Goal: Information Seeking & Learning: Find specific fact

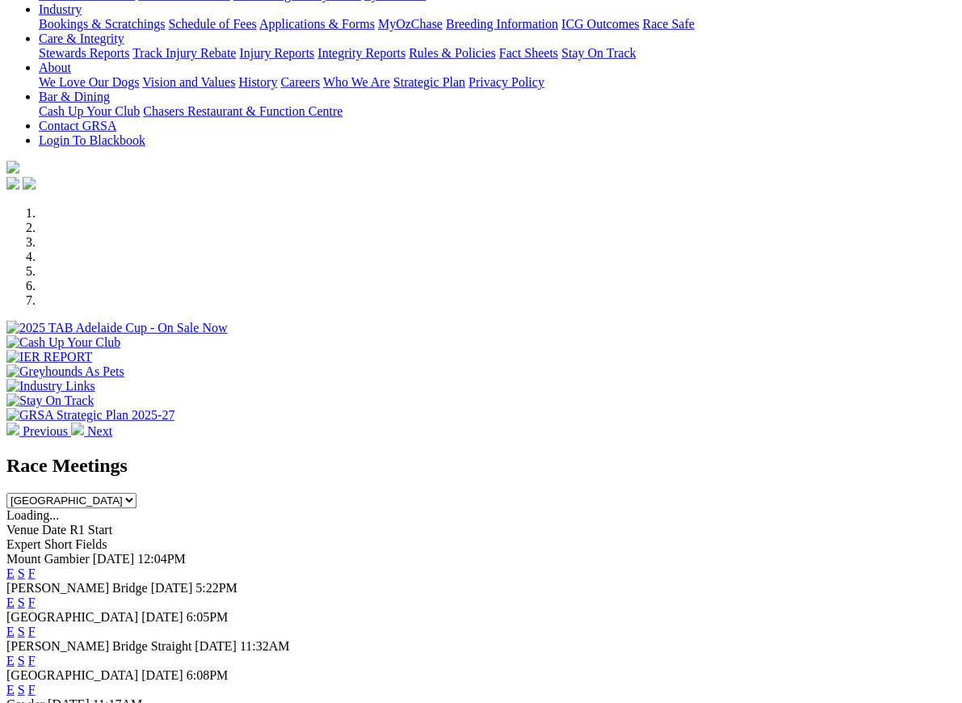
scroll to position [305, 0]
click at [36, 566] on link "F" at bounding box center [31, 573] width 7 height 14
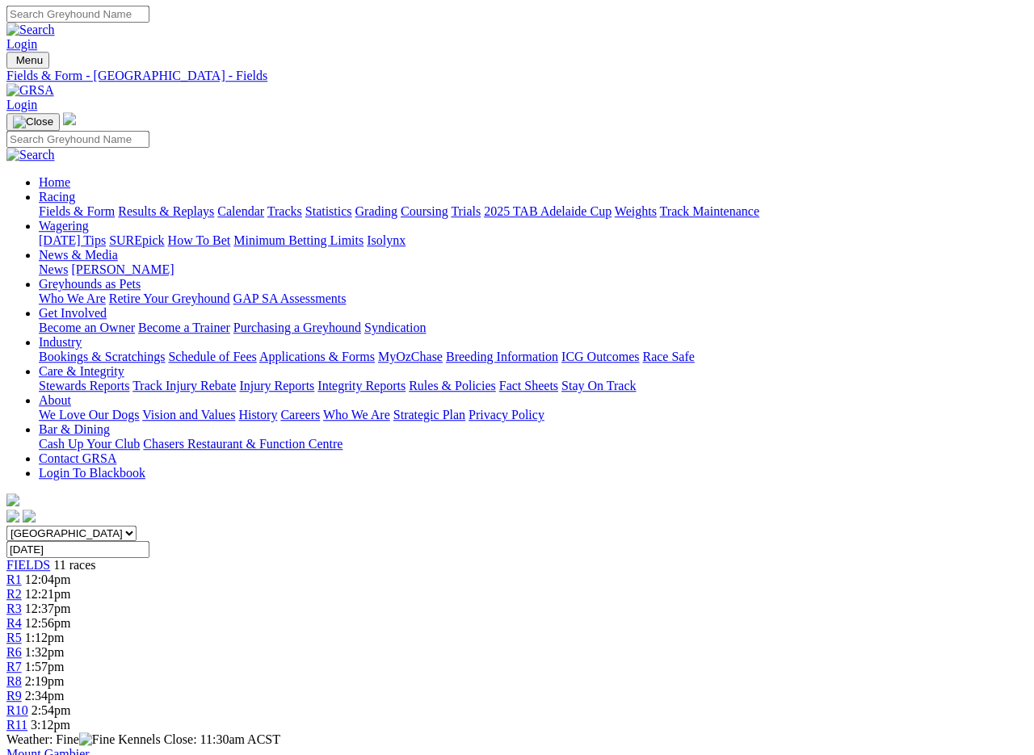
scroll to position [1, 0]
click at [264, 204] on link "Calendar" at bounding box center [240, 211] width 47 height 14
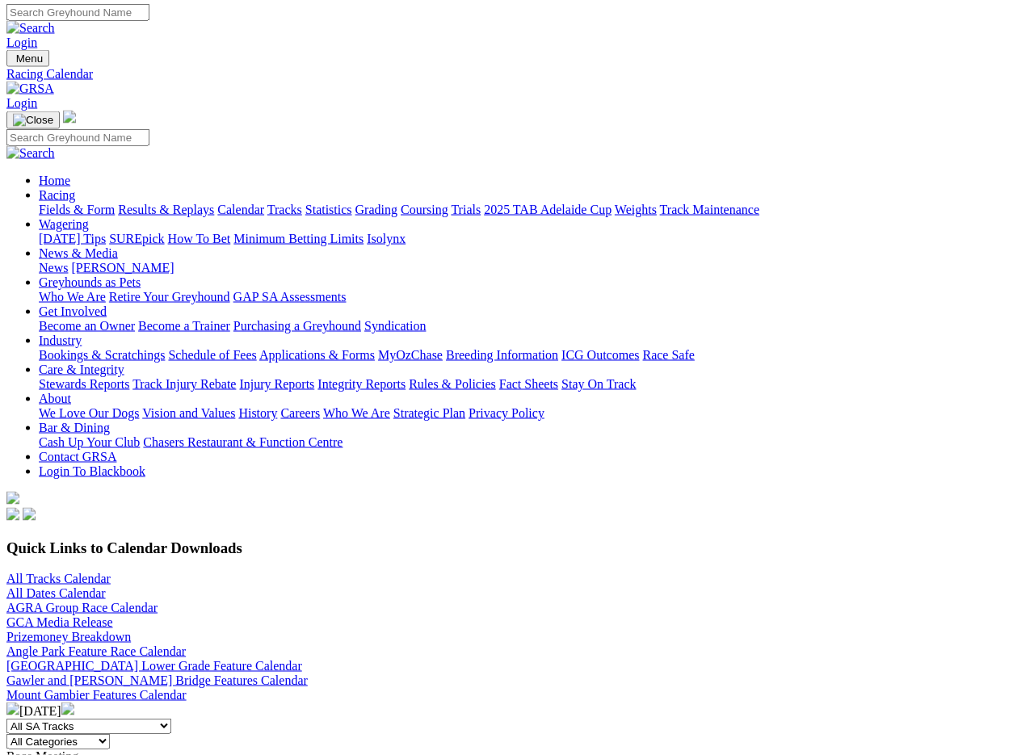
scroll to position [2, 0]
click at [53, 203] on link "Fields & Form" at bounding box center [77, 210] width 76 height 14
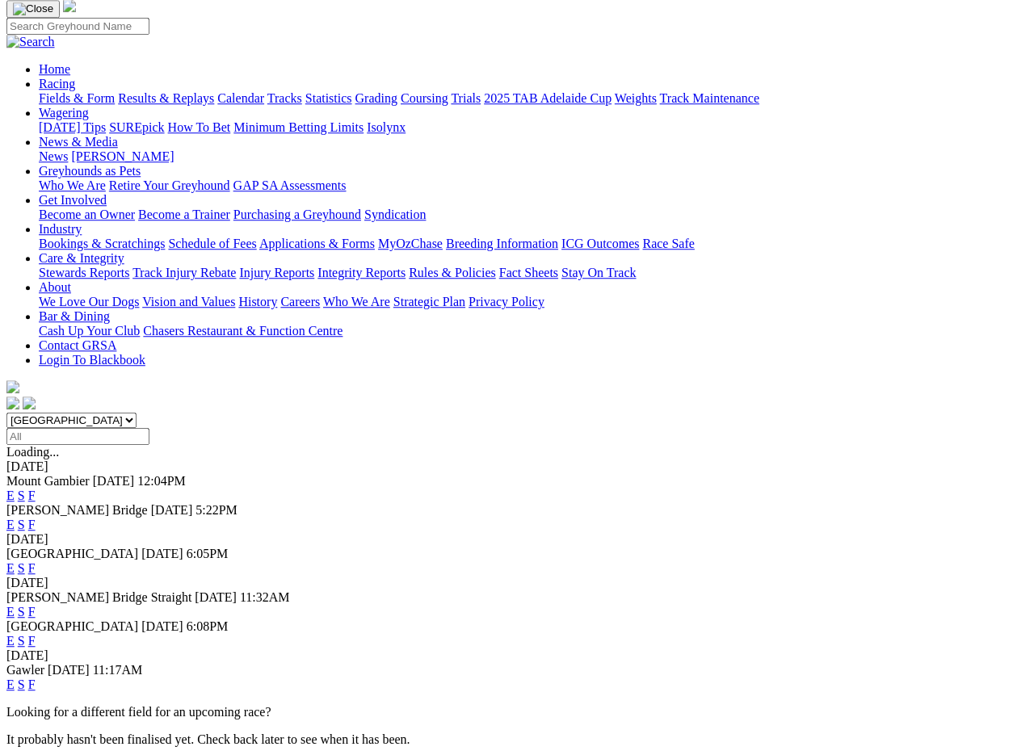
scroll to position [113, 0]
click at [36, 519] on link "F" at bounding box center [31, 526] width 7 height 14
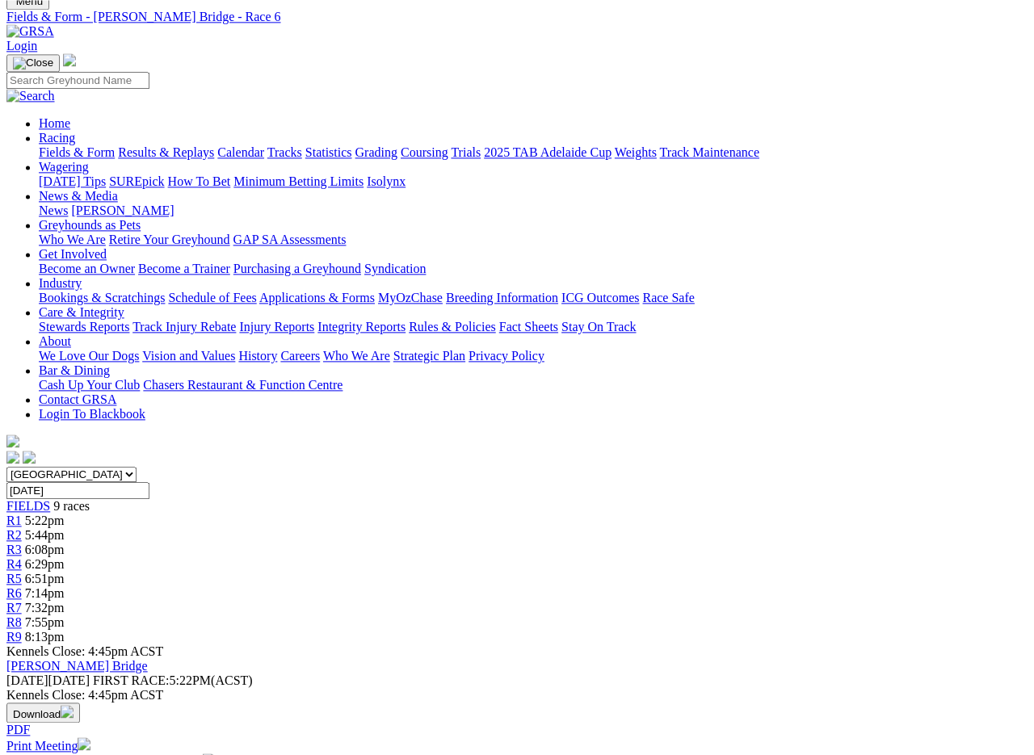
scroll to position [60, 0]
click at [46, 145] on link "Fields & Form" at bounding box center [77, 152] width 76 height 14
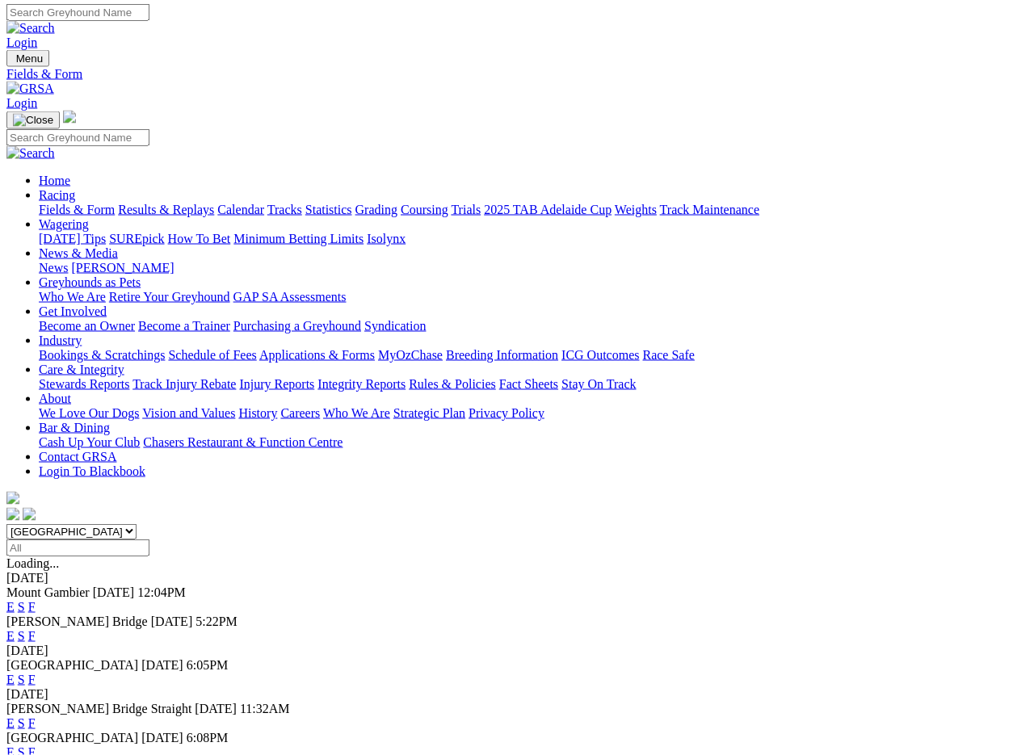
scroll to position [2, 0]
click at [36, 629] on link "F" at bounding box center [31, 636] width 7 height 14
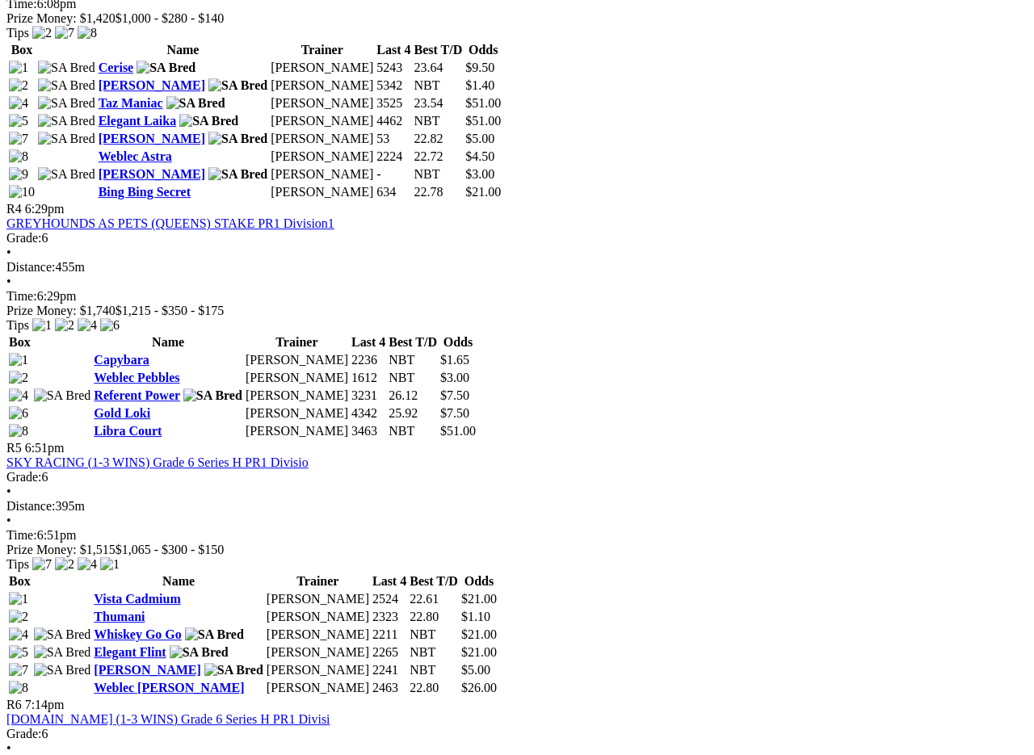
scroll to position [1399, 0]
